Goal: Task Accomplishment & Management: Manage account settings

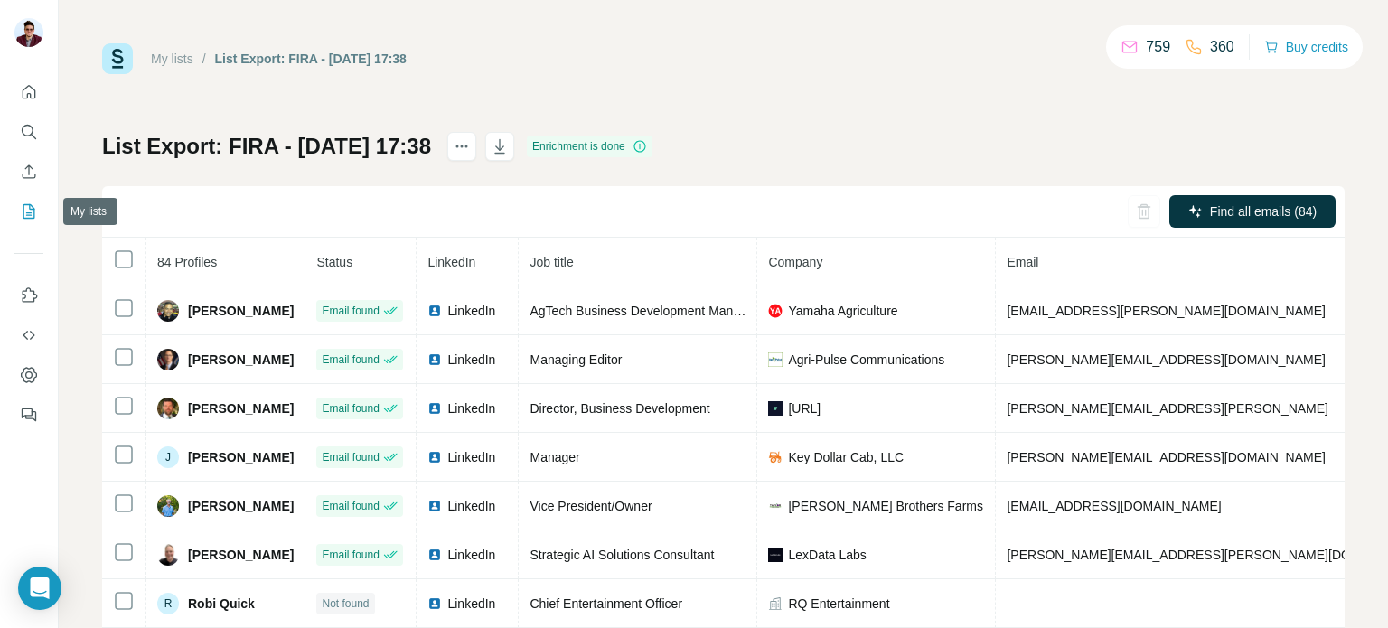
click at [26, 216] on icon "My lists" at bounding box center [29, 211] width 18 height 18
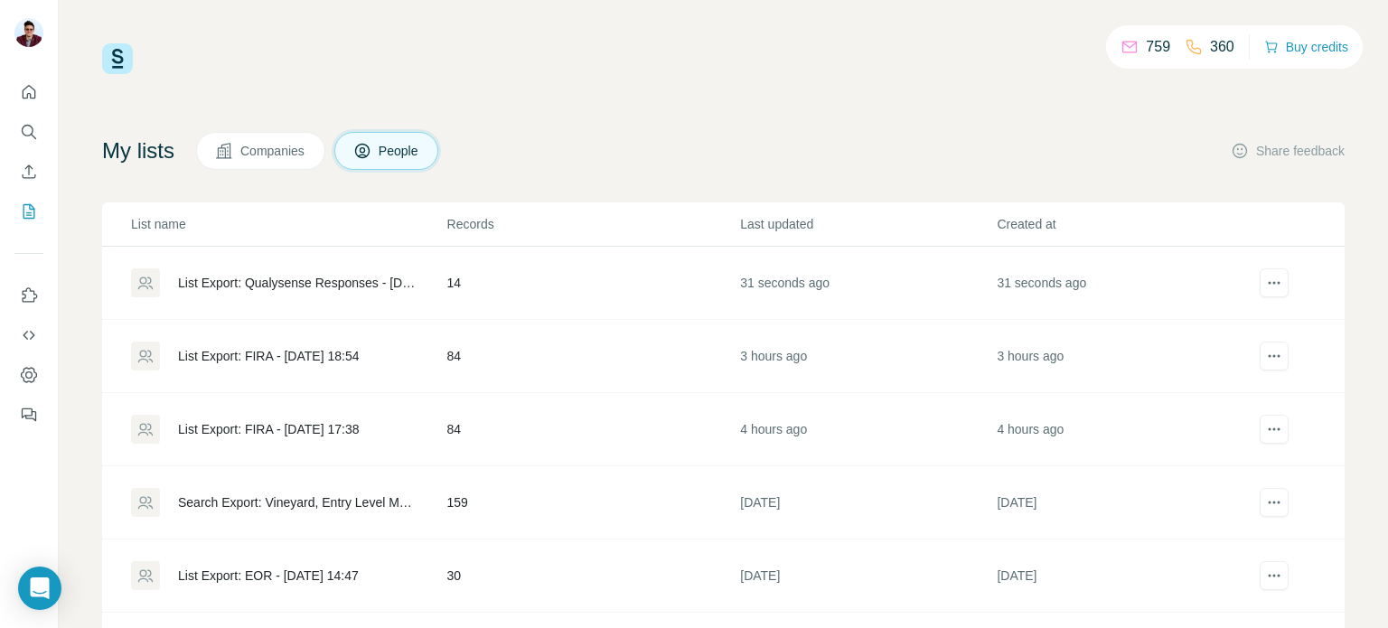
click at [317, 278] on div "List Export: Qualysense Responses - 10/10/2025 21:25" at bounding box center [297, 283] width 239 height 18
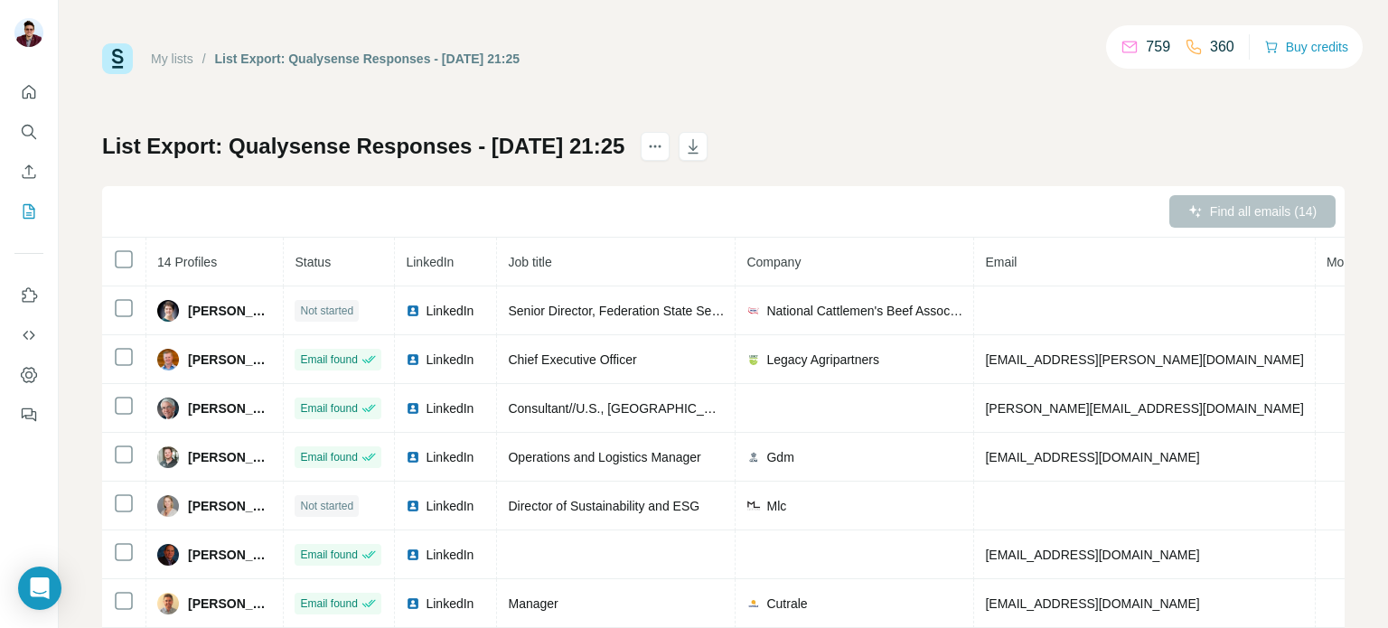
click at [1308, 212] on div "Find all emails (14)" at bounding box center [1253, 211] width 166 height 33
click at [990, 174] on div "List Export: Qualysense Responses - 10/10/2025 21:25 Find all emails (14) 14 Pr…" at bounding box center [723, 423] width 1243 height 583
click at [24, 207] on icon "My lists" at bounding box center [30, 211] width 12 height 14
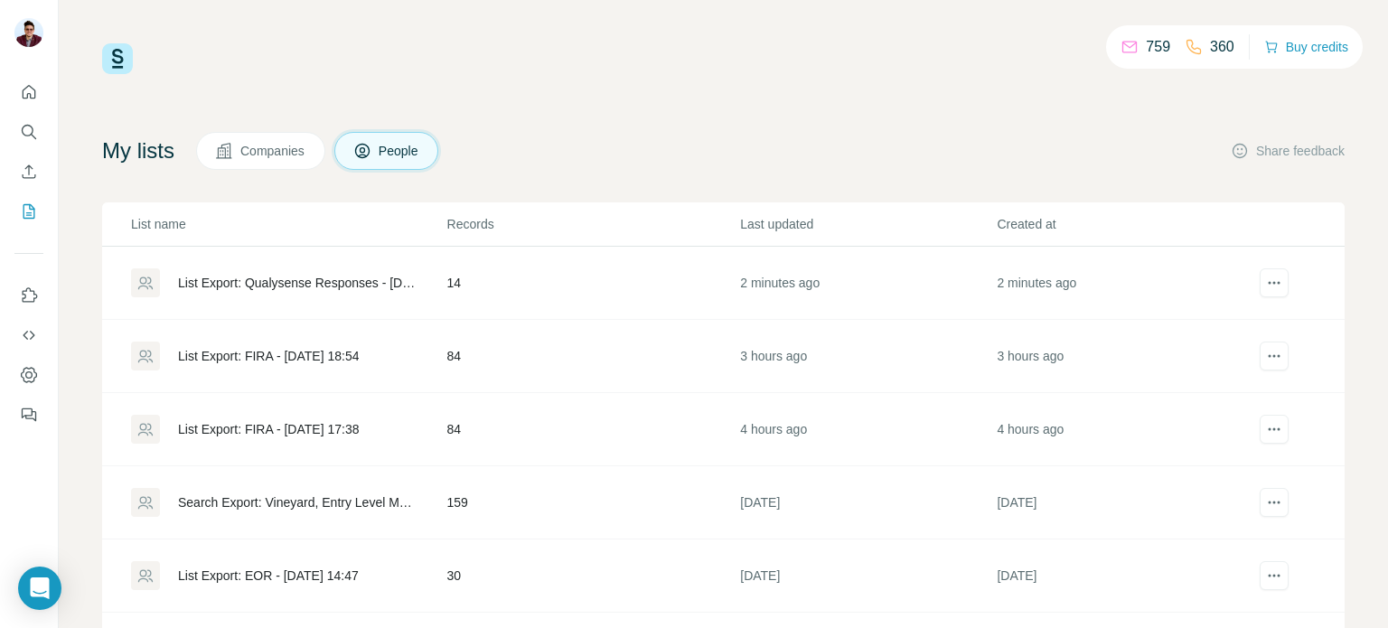
click at [334, 280] on div "List Export: Qualysense Responses - 10/10/2025 21:25" at bounding box center [297, 283] width 239 height 18
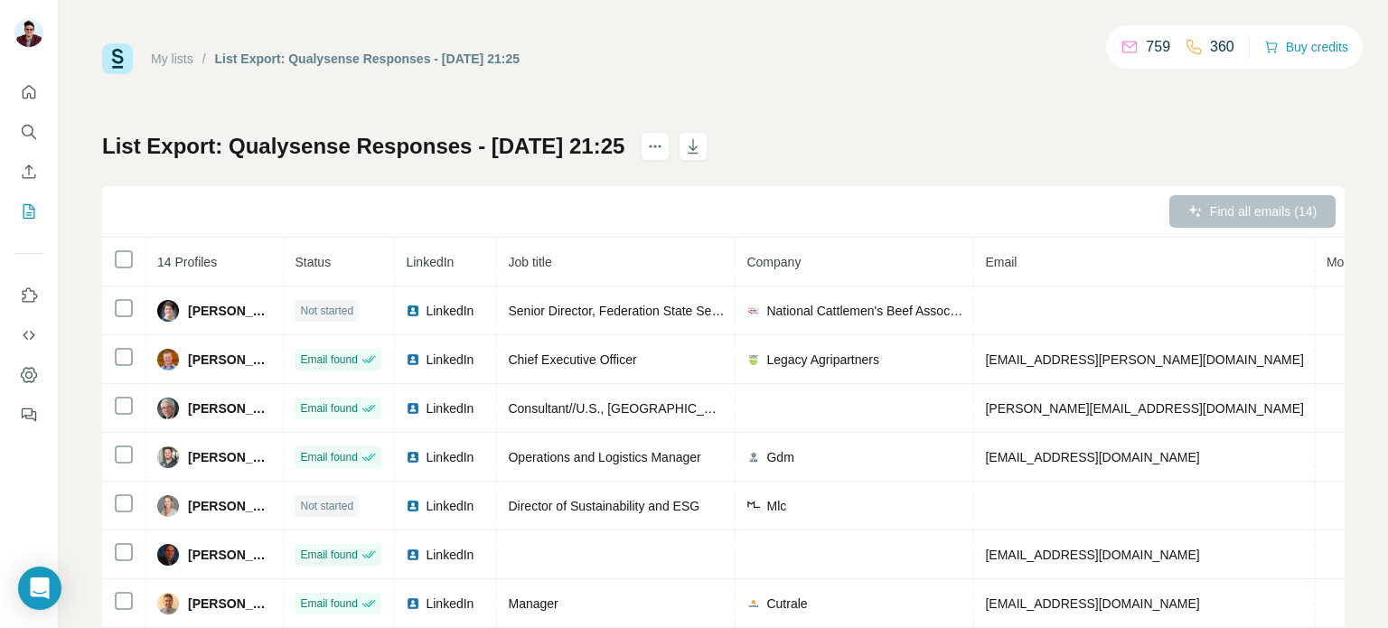
click at [1299, 211] on div "Find all emails (14)" at bounding box center [1253, 211] width 166 height 33
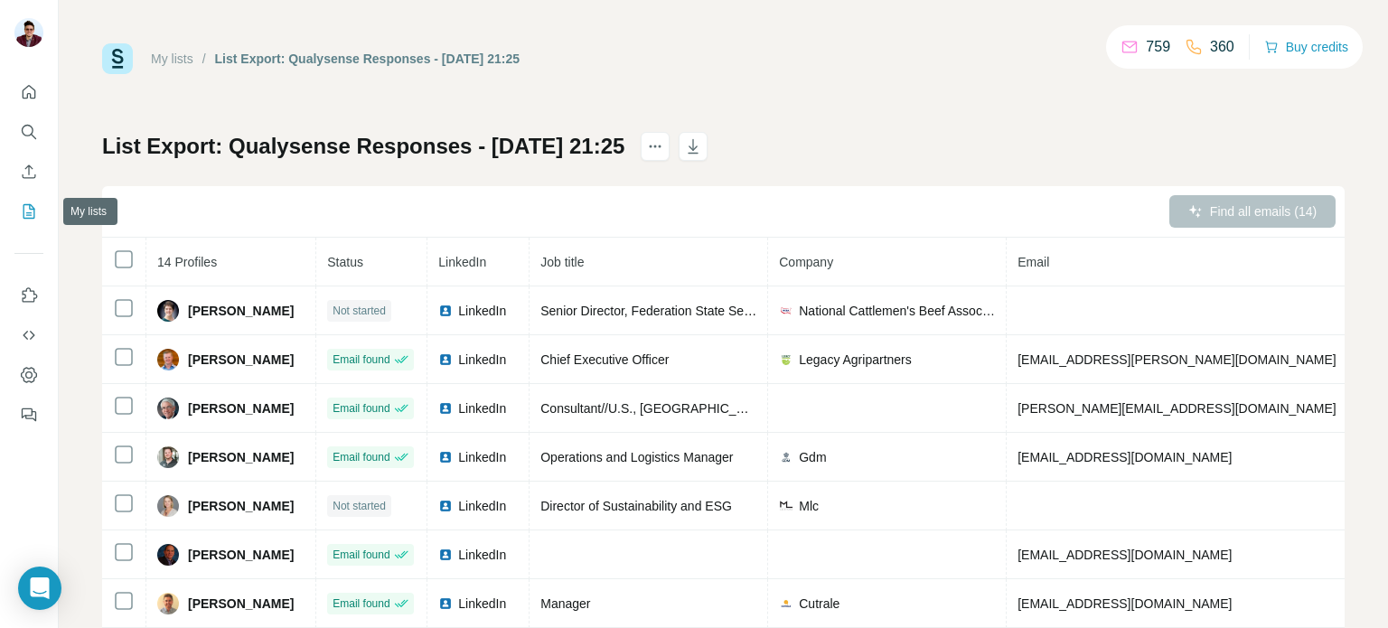
click at [29, 209] on icon "My lists" at bounding box center [29, 211] width 18 height 18
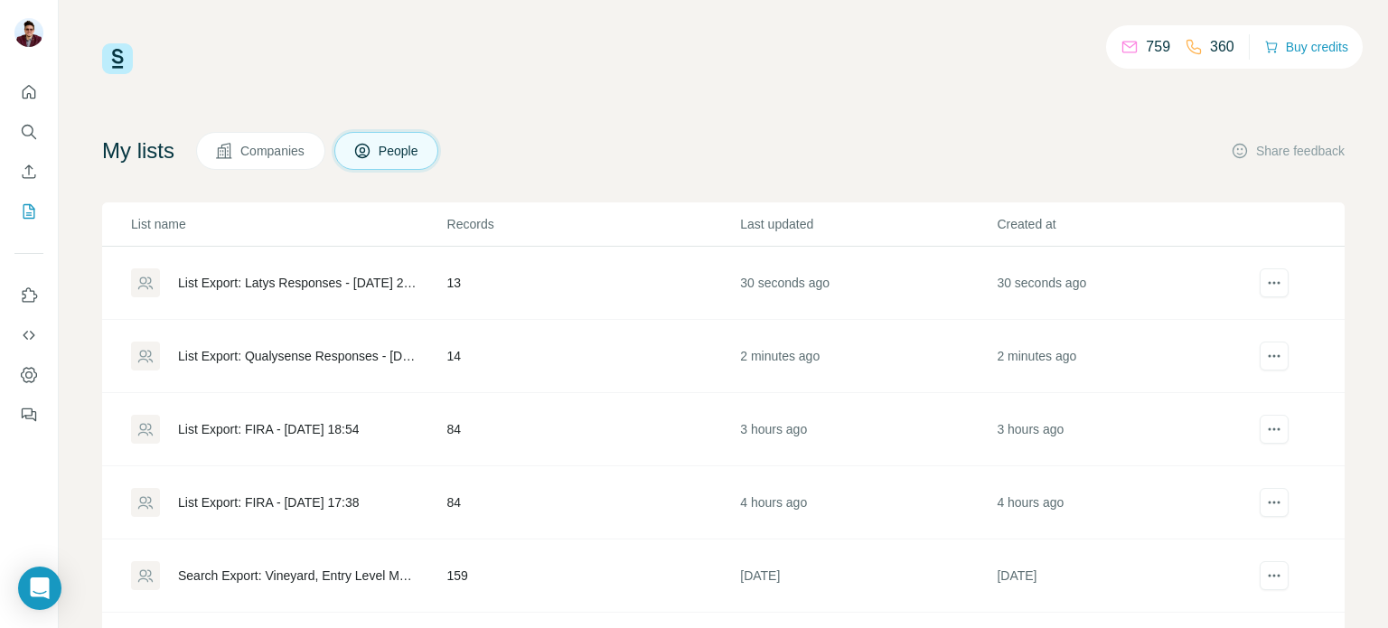
click at [325, 280] on div "List Export: Latys Responses - [DATE] 21:26" at bounding box center [297, 283] width 239 height 18
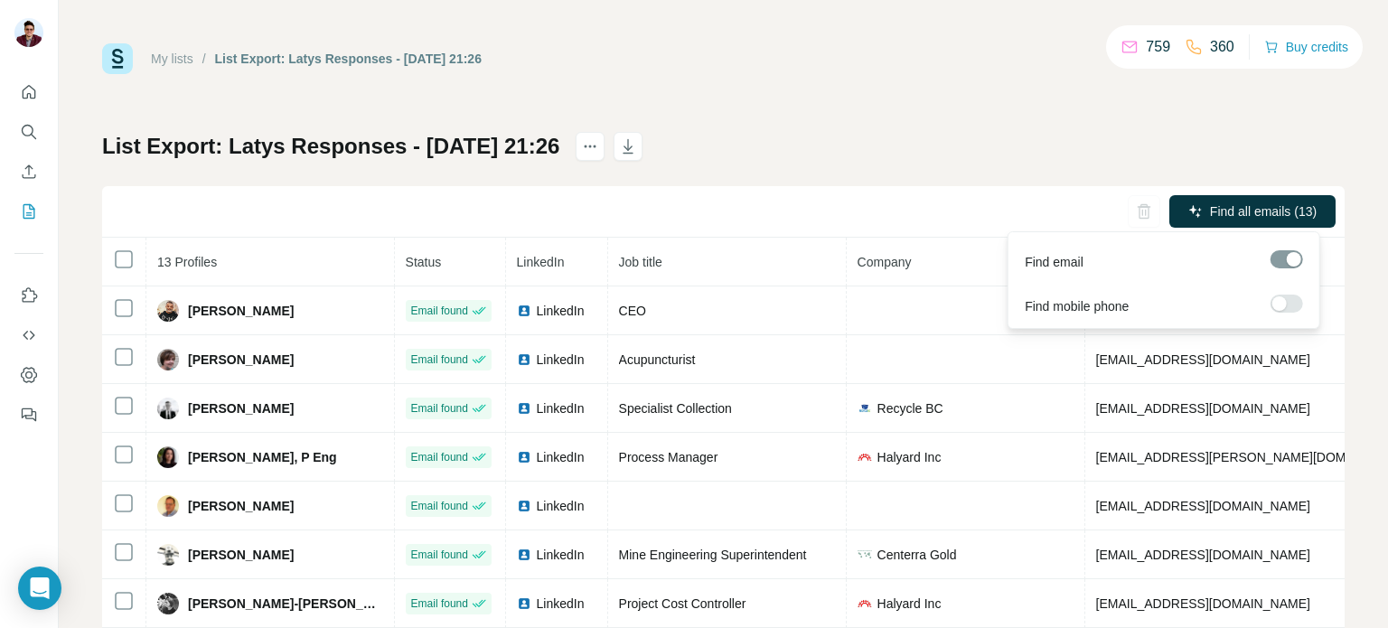
click at [1294, 298] on label at bounding box center [1287, 304] width 33 height 18
click at [1210, 211] on span "Find all emails & mobiles (13)" at bounding box center [1233, 211] width 166 height 18
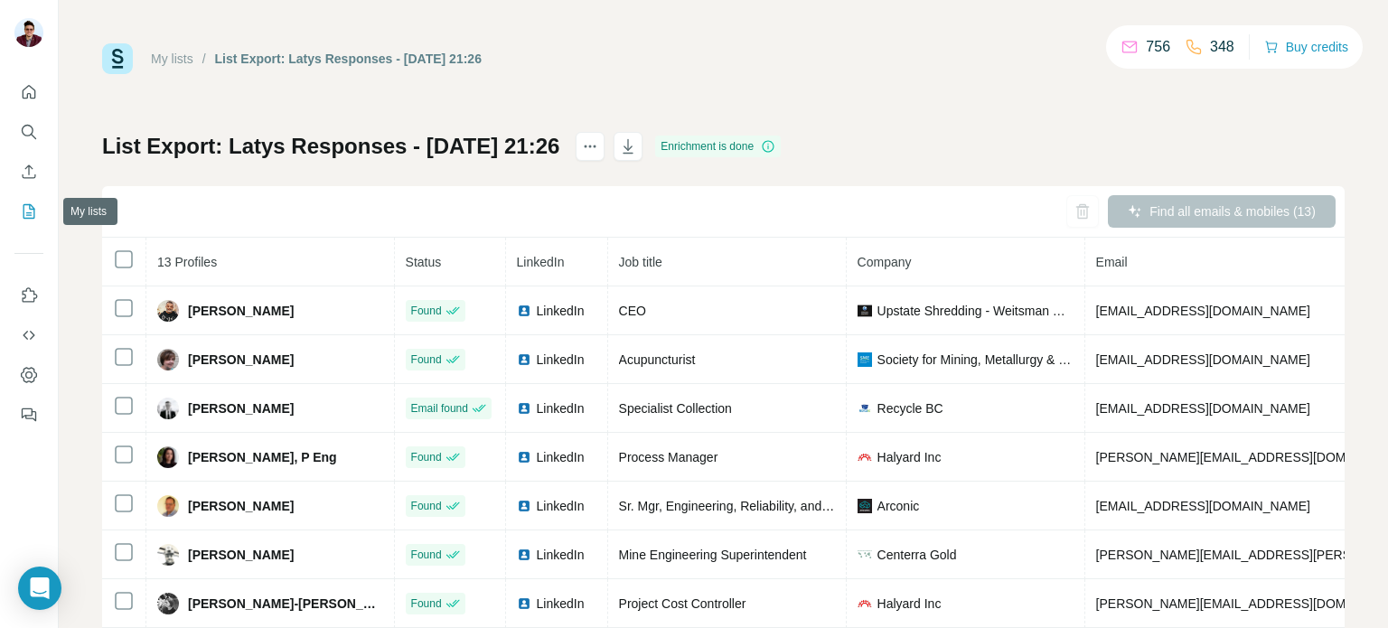
click at [30, 209] on icon "My lists" at bounding box center [30, 210] width 9 height 12
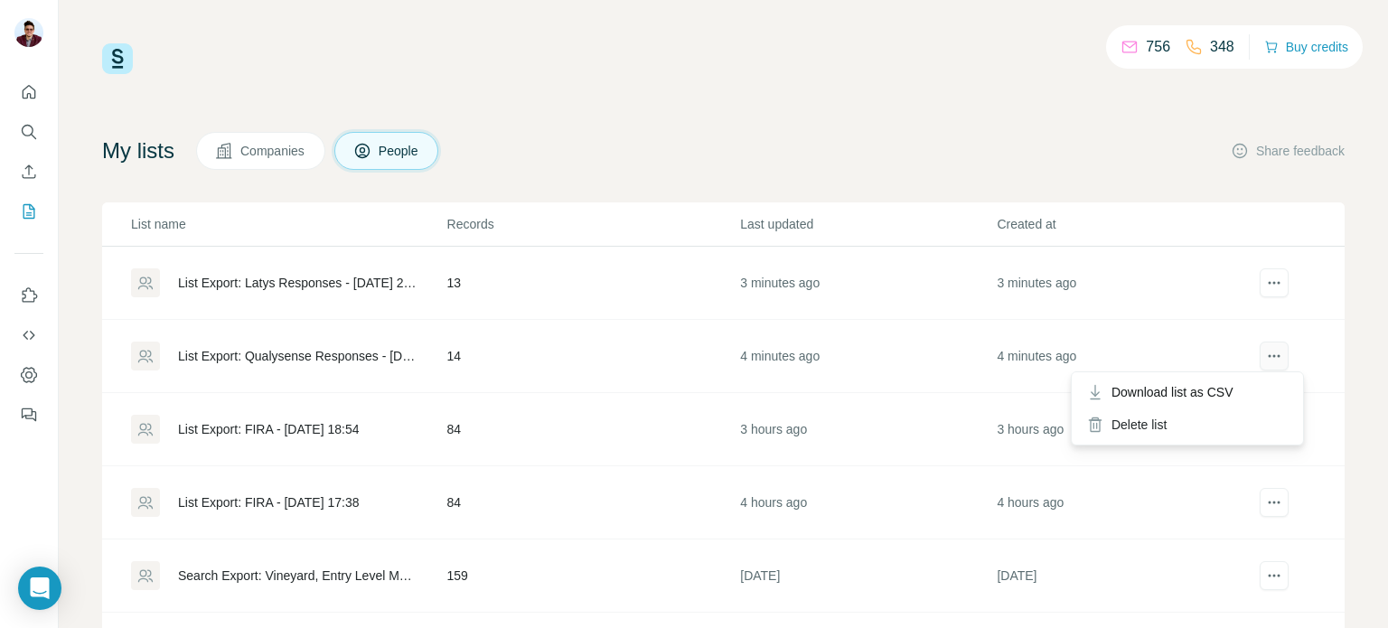
click at [1266, 359] on icon "actions" at bounding box center [1275, 356] width 18 height 18
click at [1266, 349] on icon "actions" at bounding box center [1275, 356] width 18 height 18
click at [1139, 430] on div "Delete list" at bounding box center [1188, 425] width 224 height 33
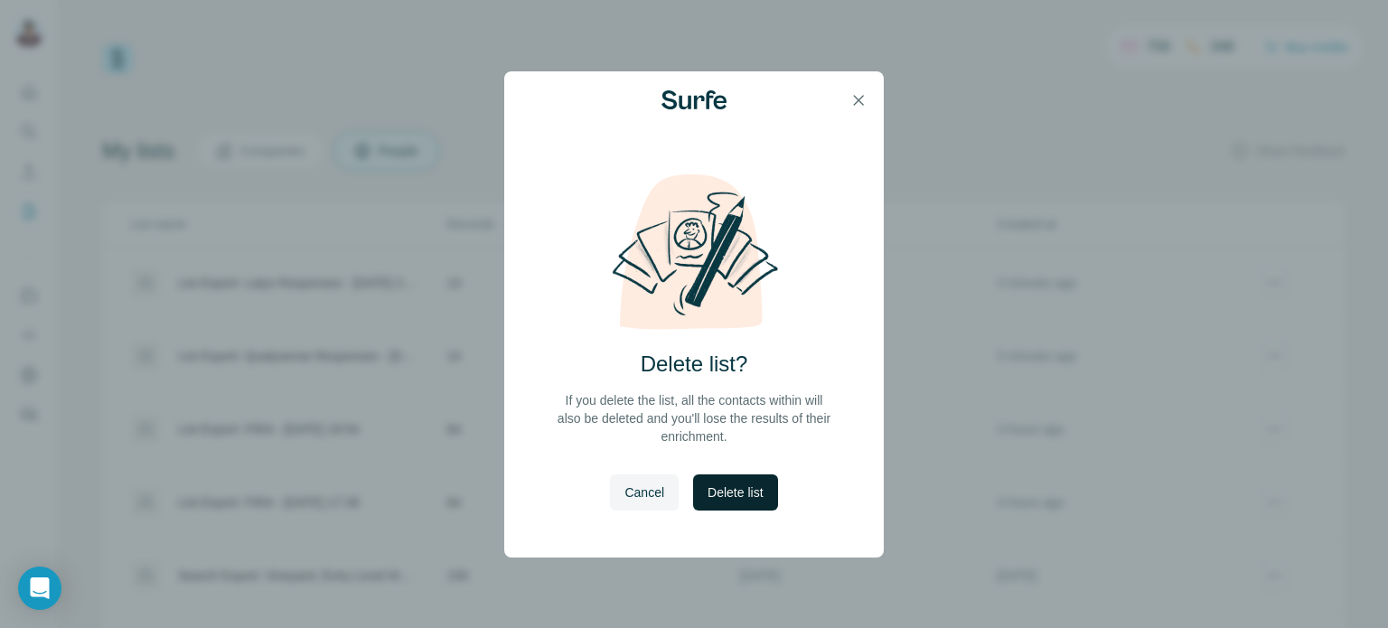
click at [746, 484] on span "Delete list" at bounding box center [735, 493] width 55 height 18
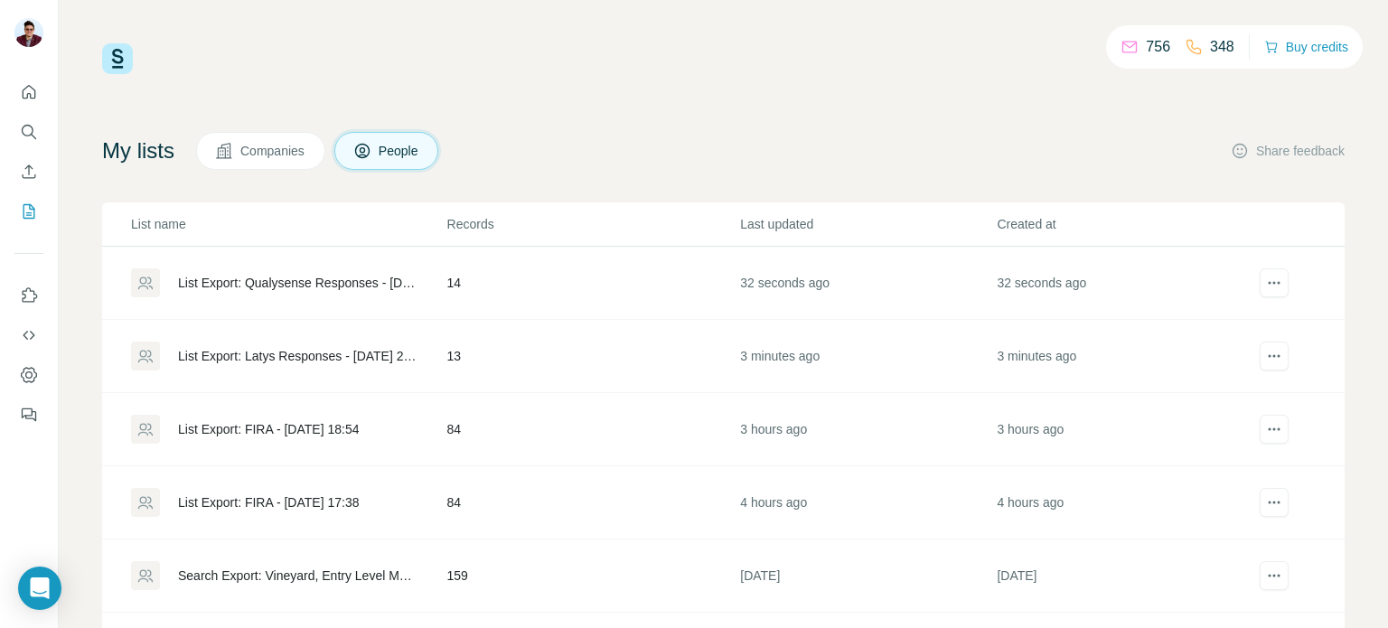
click at [347, 281] on div "List Export: Qualysense Responses - [DATE] 21:29" at bounding box center [297, 283] width 239 height 18
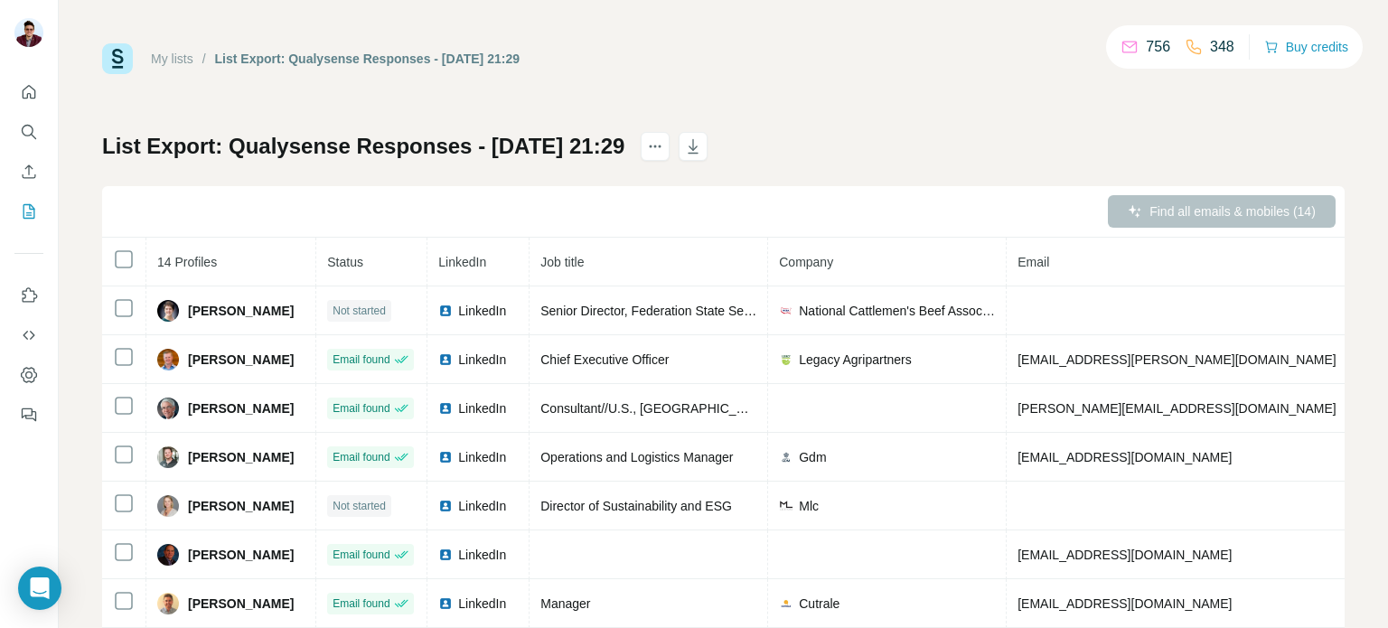
click at [1191, 172] on div "List Export: Qualysense Responses - [DATE] 21:29 Find all emails & mobiles (14)…" at bounding box center [723, 423] width 1243 height 583
click at [1179, 203] on div "Find all emails & mobiles (14)" at bounding box center [1222, 211] width 228 height 33
drag, startPoint x: 1153, startPoint y: 174, endPoint x: 1168, endPoint y: 174, distance: 14.5
click at [1168, 174] on div "List Export: Qualysense Responses - [DATE] 21:29 Find all emails & mobiles (14)…" at bounding box center [723, 423] width 1243 height 583
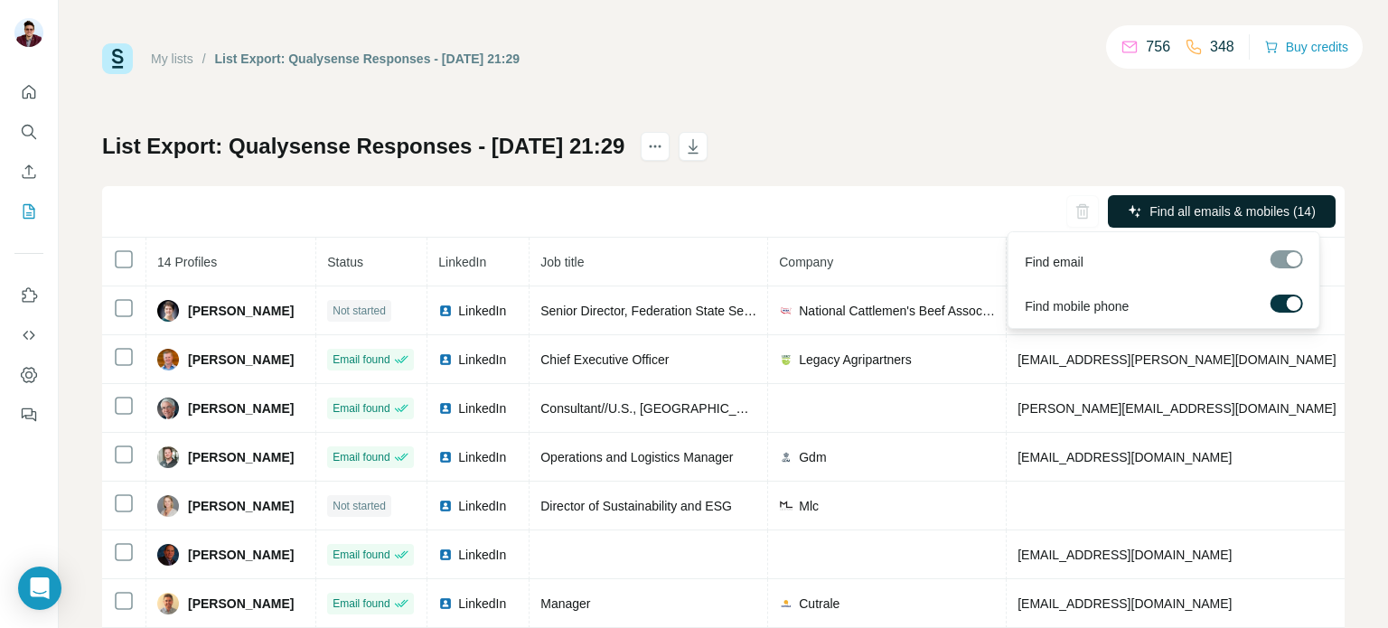
click at [1225, 207] on span "Find all emails & mobiles (14)" at bounding box center [1233, 211] width 166 height 18
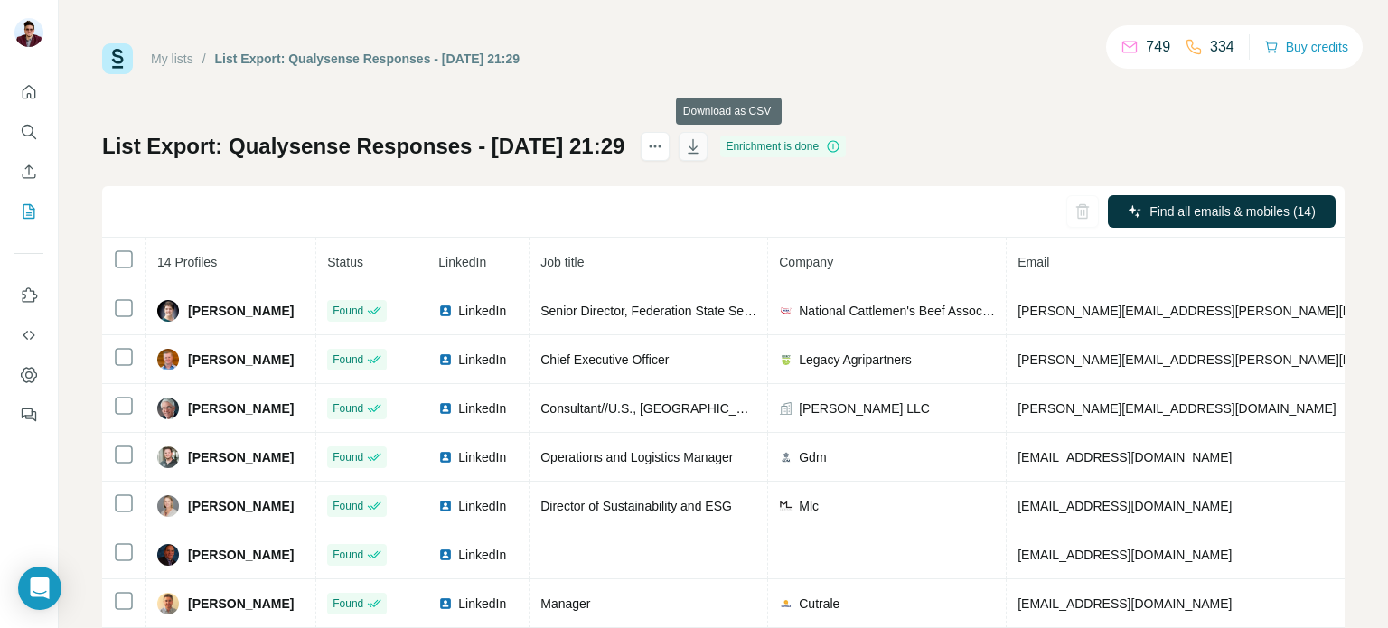
click at [699, 149] on icon "button" at bounding box center [694, 148] width 9 height 5
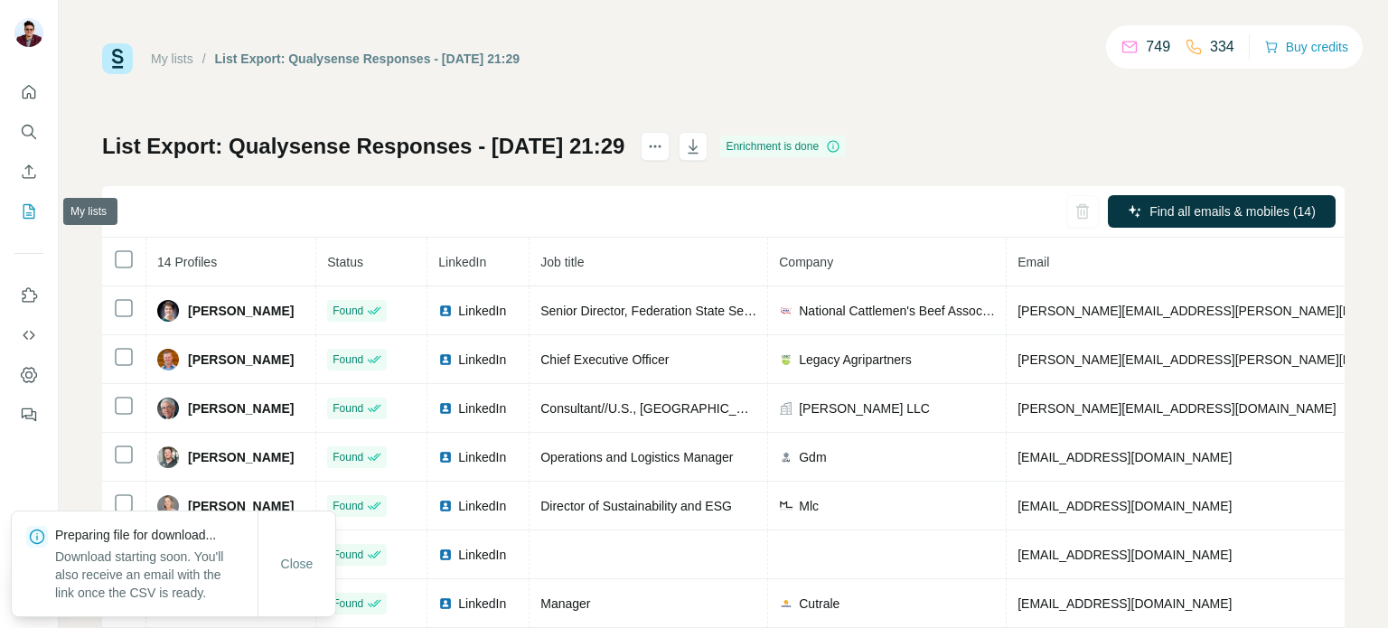
click at [25, 210] on icon "My lists" at bounding box center [29, 211] width 18 height 18
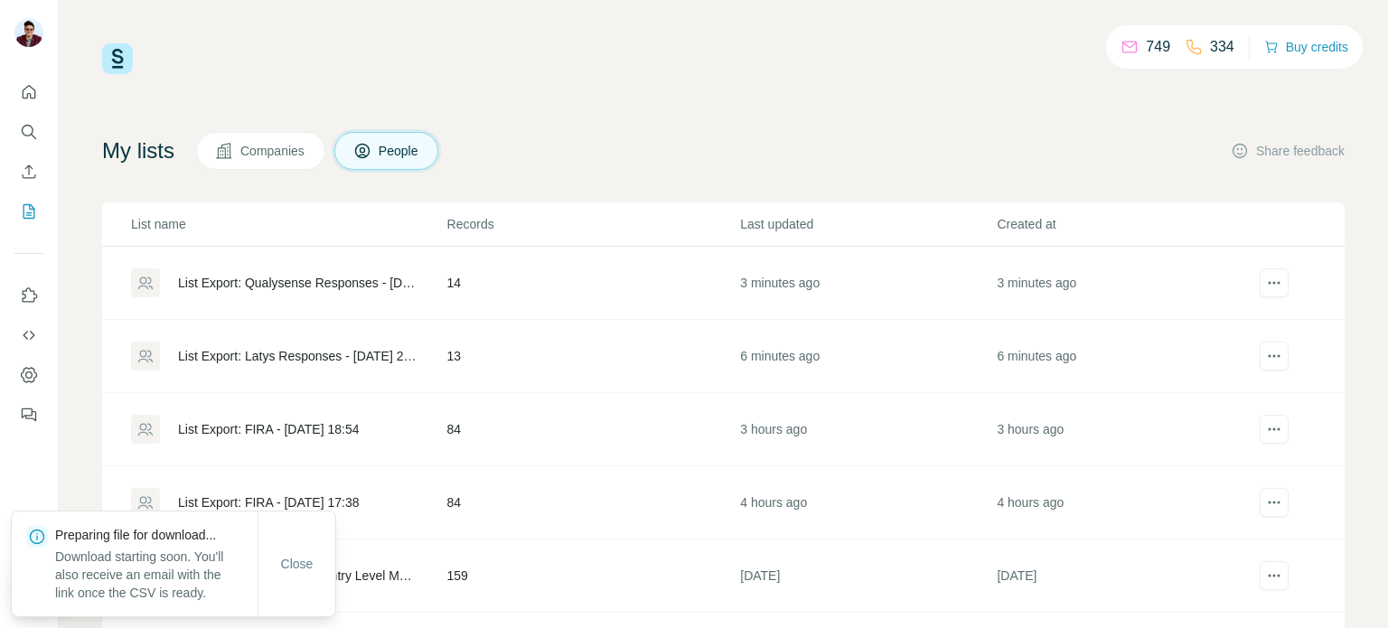
click at [282, 355] on div "List Export: Latys Responses - [DATE] 21:26" at bounding box center [297, 356] width 239 height 18
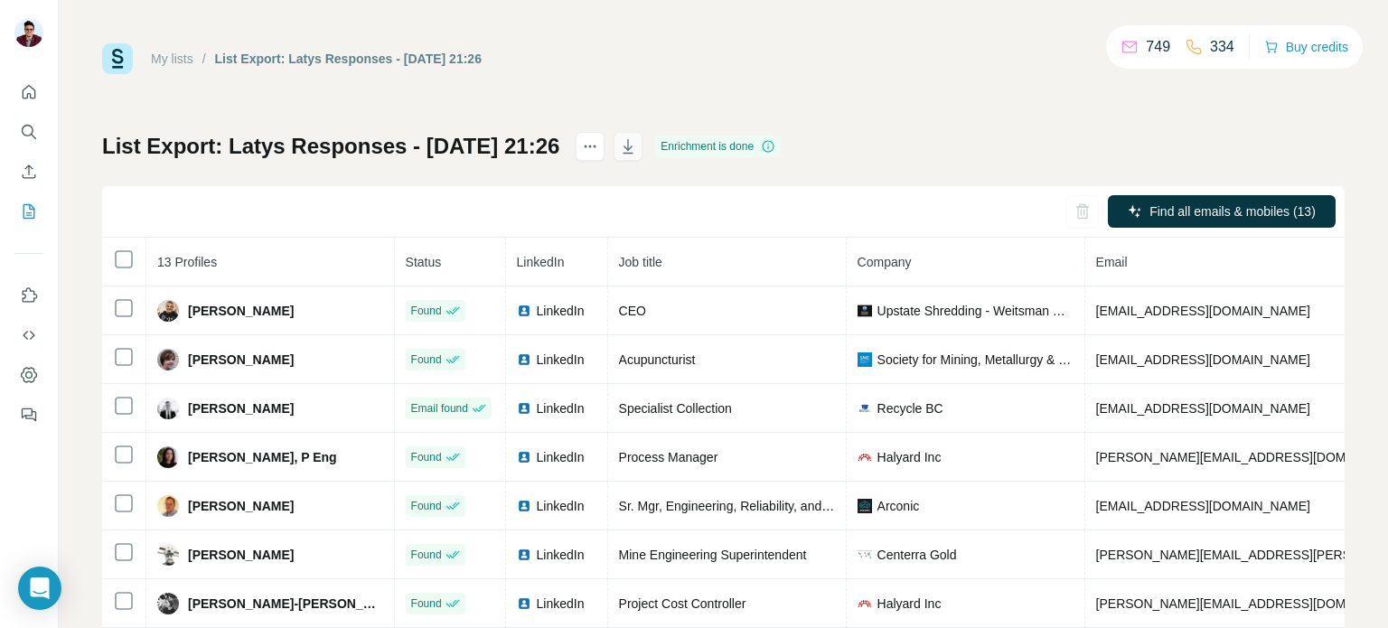
click at [643, 156] on button "button" at bounding box center [628, 146] width 29 height 29
